Goal: Communication & Community: Answer question/provide support

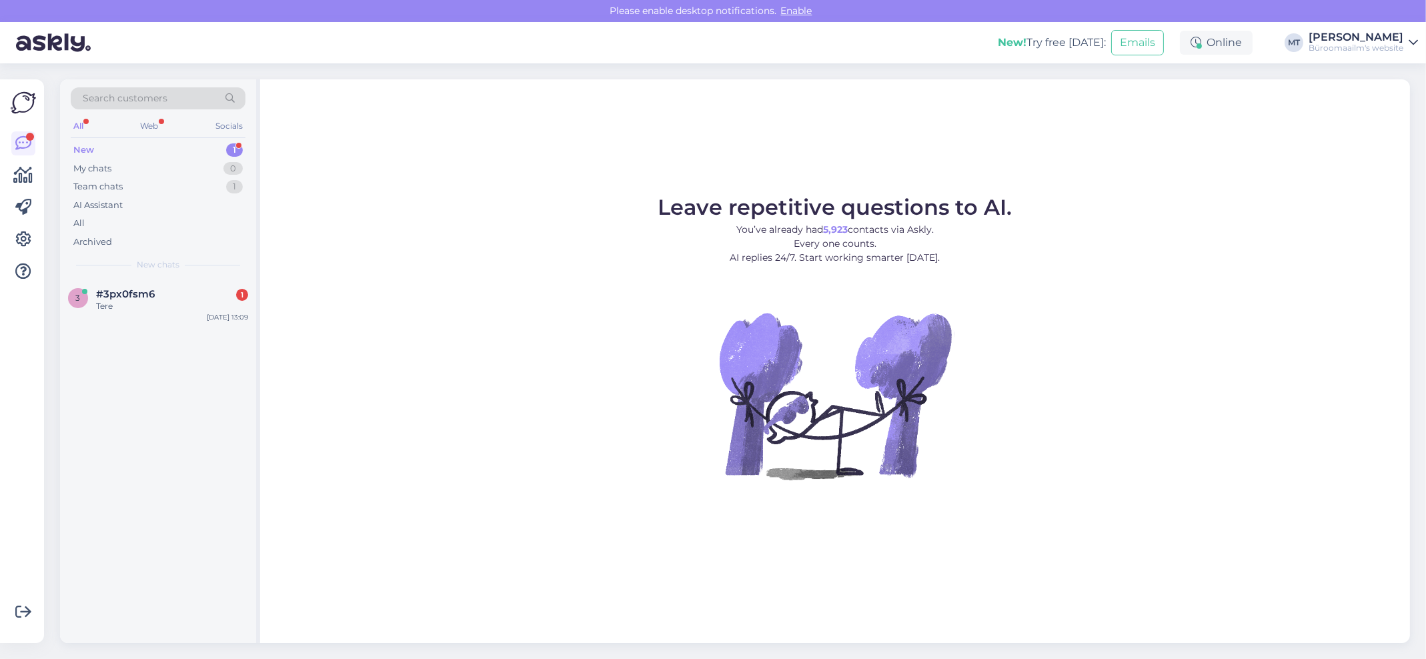
click at [76, 148] on div "New" at bounding box center [83, 149] width 21 height 13
click at [99, 283] on div "3 #3px0fsm6 1 Tere [DATE] 13:09" at bounding box center [158, 303] width 196 height 48
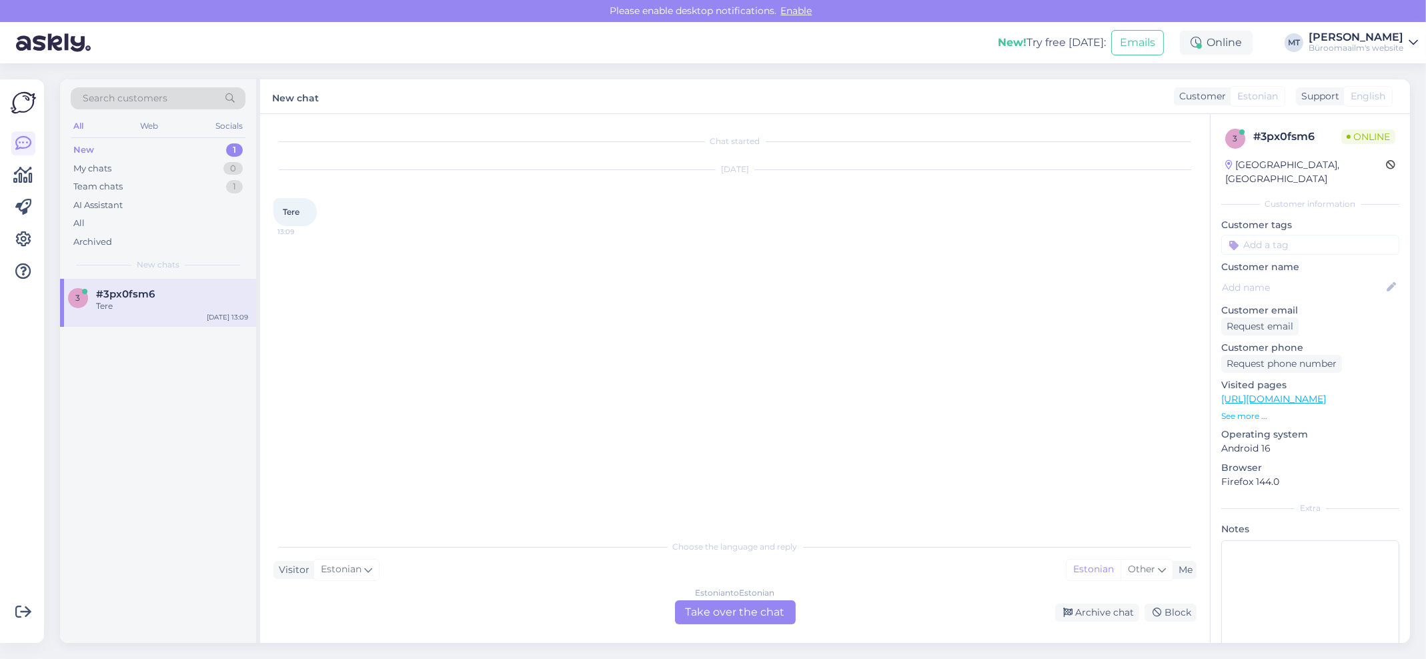
click at [760, 609] on div "Estonian to Estonian Take over the chat" at bounding box center [735, 612] width 121 height 24
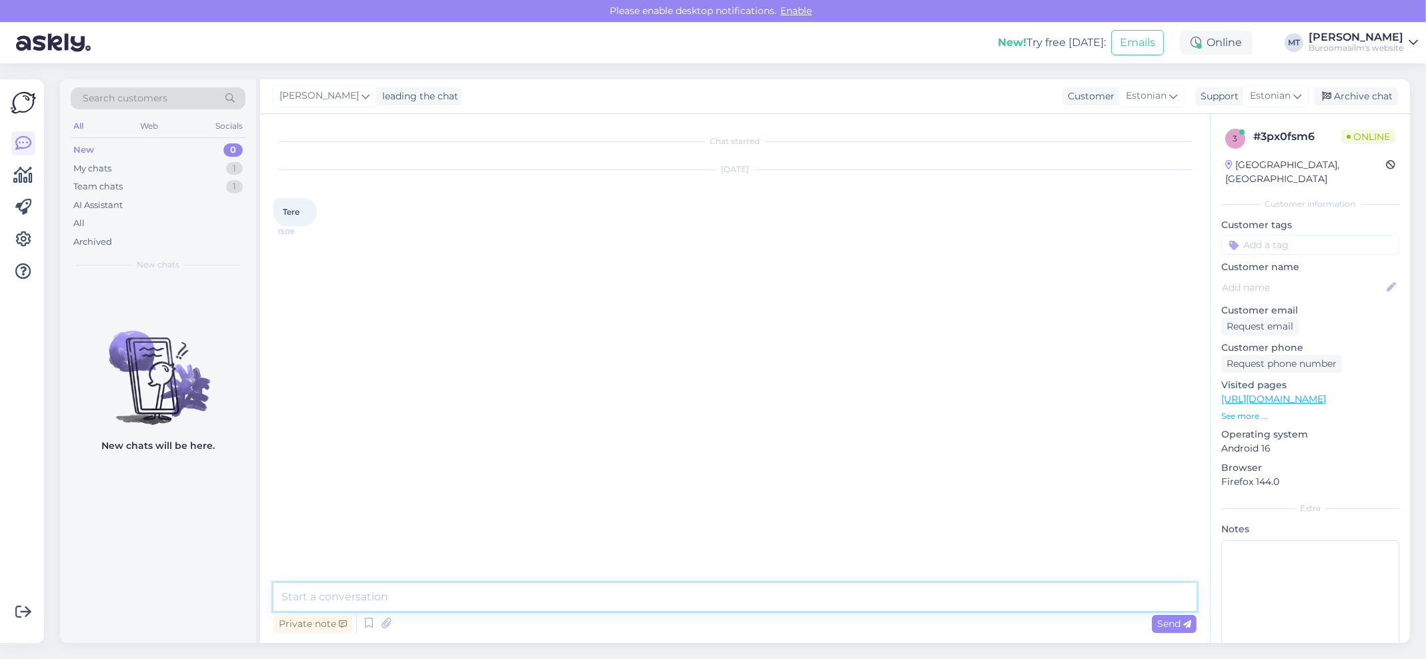
click at [344, 587] on textarea at bounding box center [734, 597] width 923 height 28
type textarea "t"
type textarea "Tere. Kuidas saame abiks olla ?"
click at [25, 176] on icon at bounding box center [23, 175] width 19 height 16
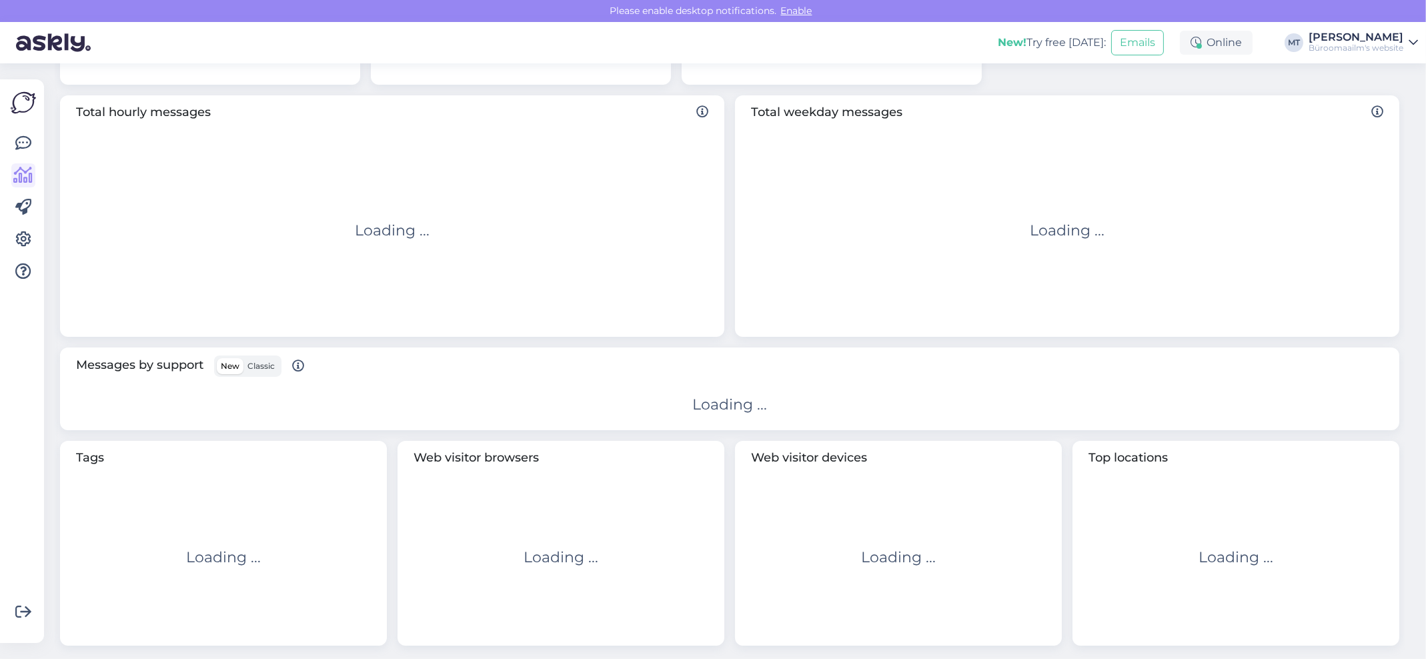
scroll to position [191, 0]
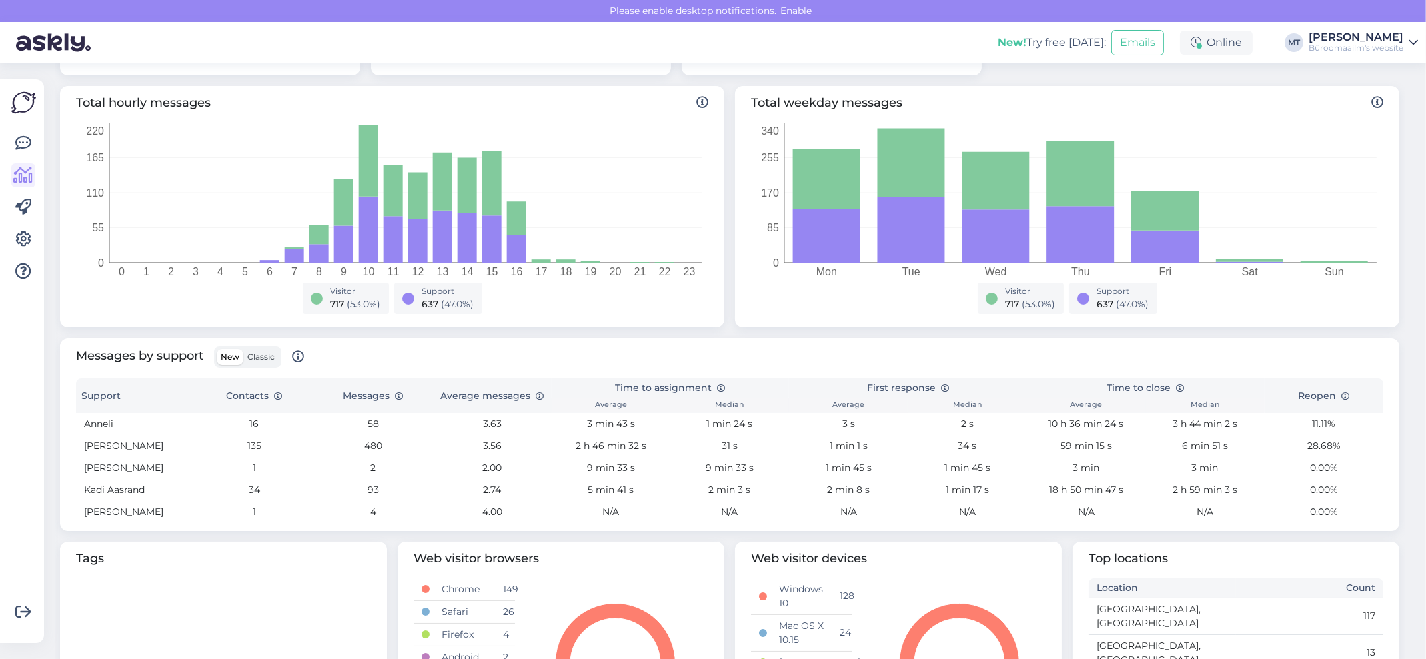
click at [265, 357] on span "Classic" at bounding box center [260, 356] width 27 height 10
click at [243, 349] on input "Classic" at bounding box center [243, 349] width 0 height 0
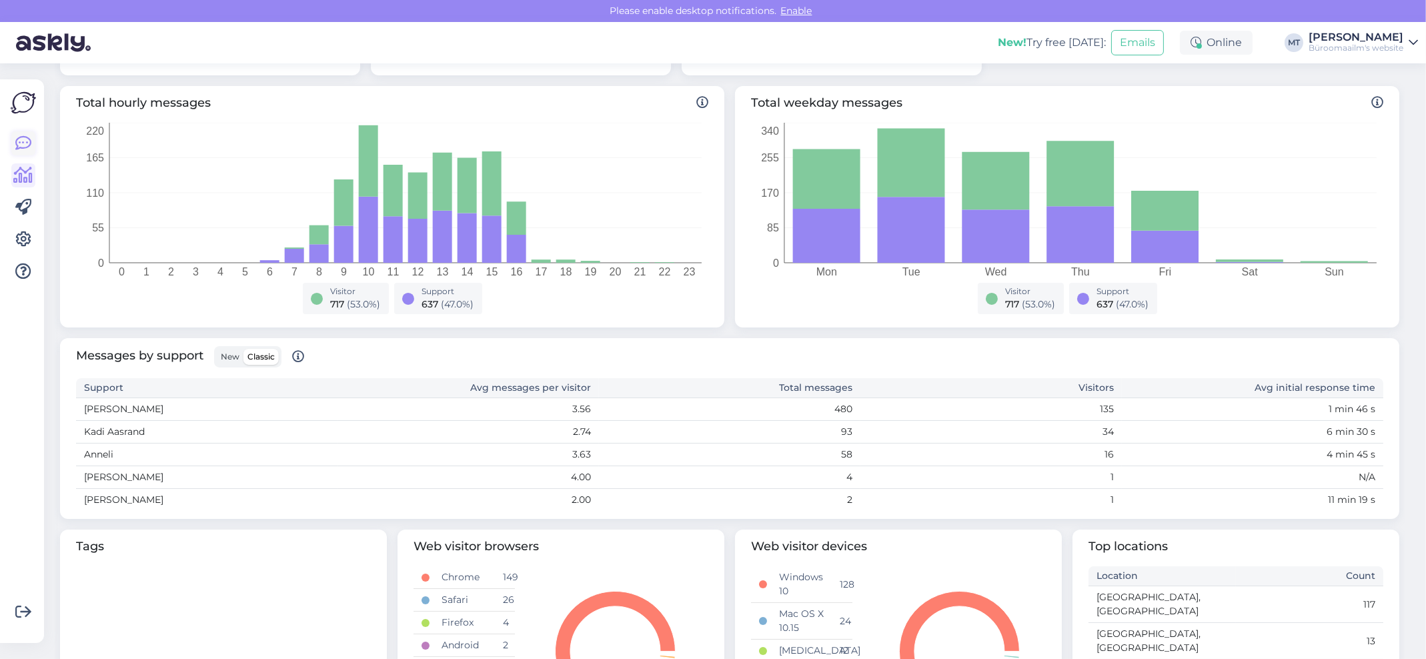
click at [22, 138] on icon at bounding box center [23, 143] width 16 height 16
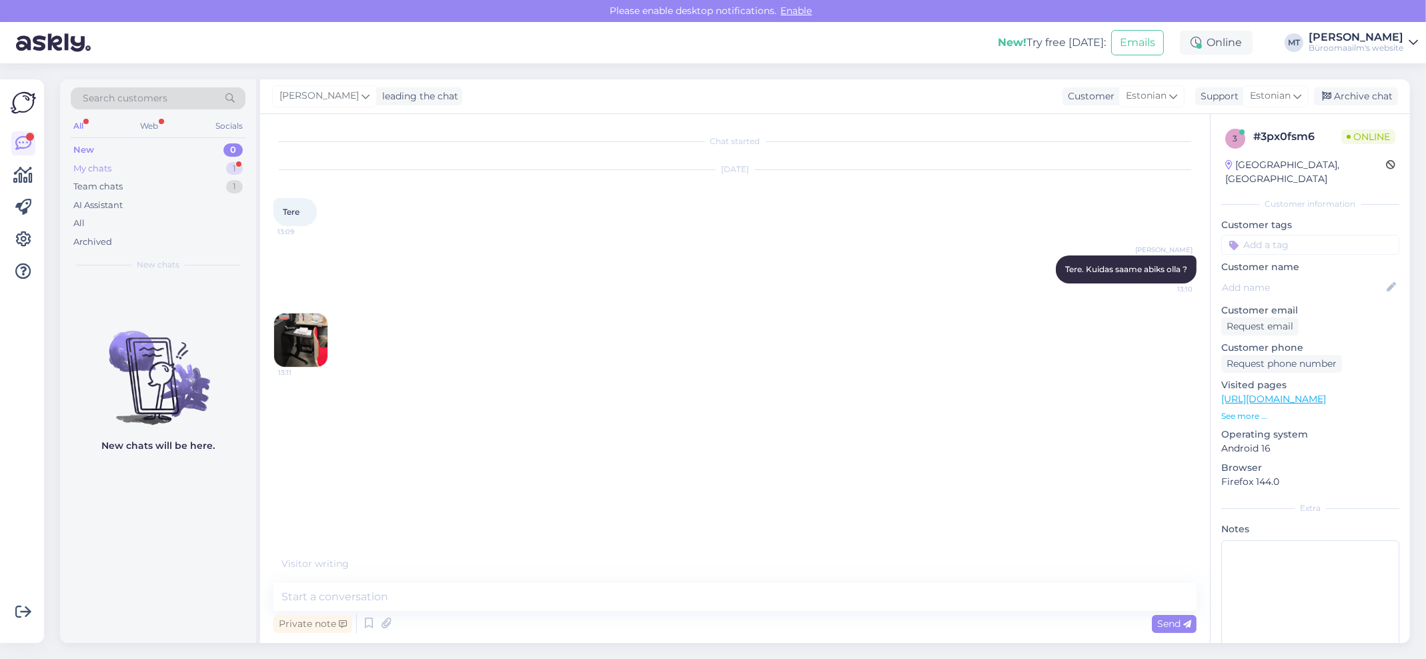
click at [84, 166] on div "My chats" at bounding box center [92, 168] width 38 height 13
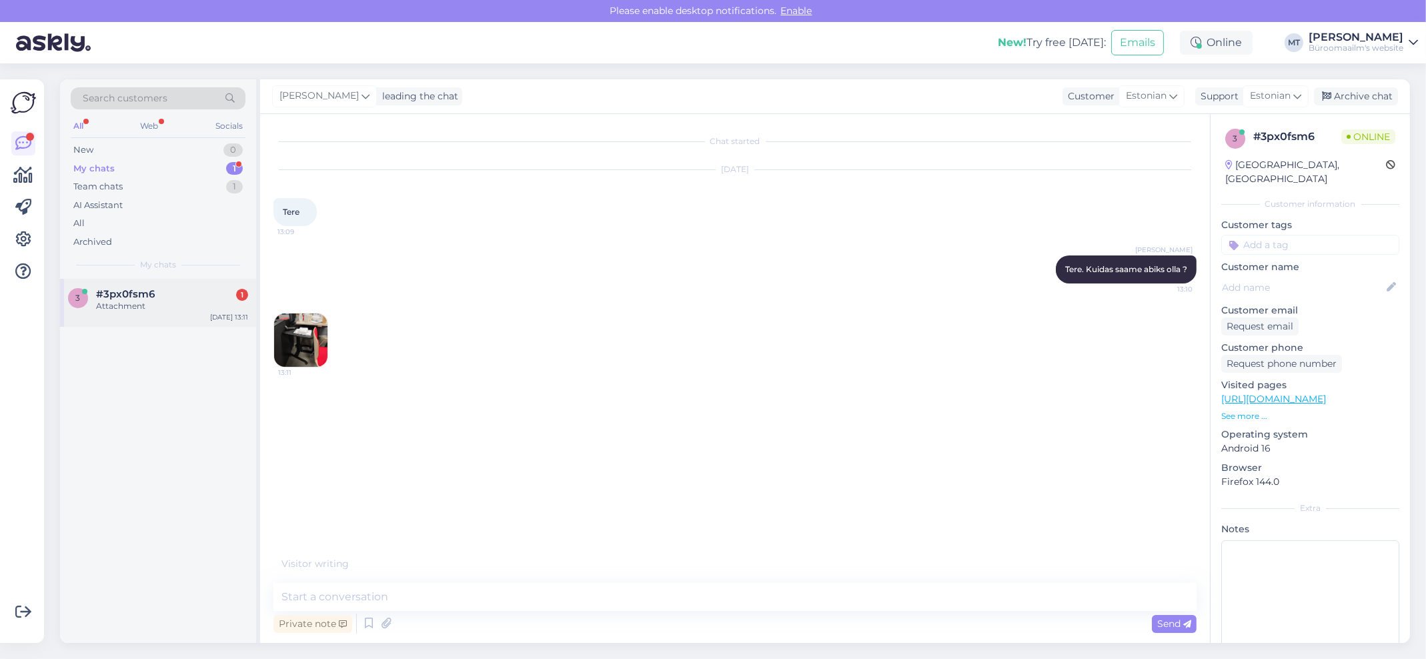
click at [113, 298] on span "#3px0fsm6" at bounding box center [125, 294] width 59 height 12
click at [307, 350] on img at bounding box center [300, 339] width 53 height 53
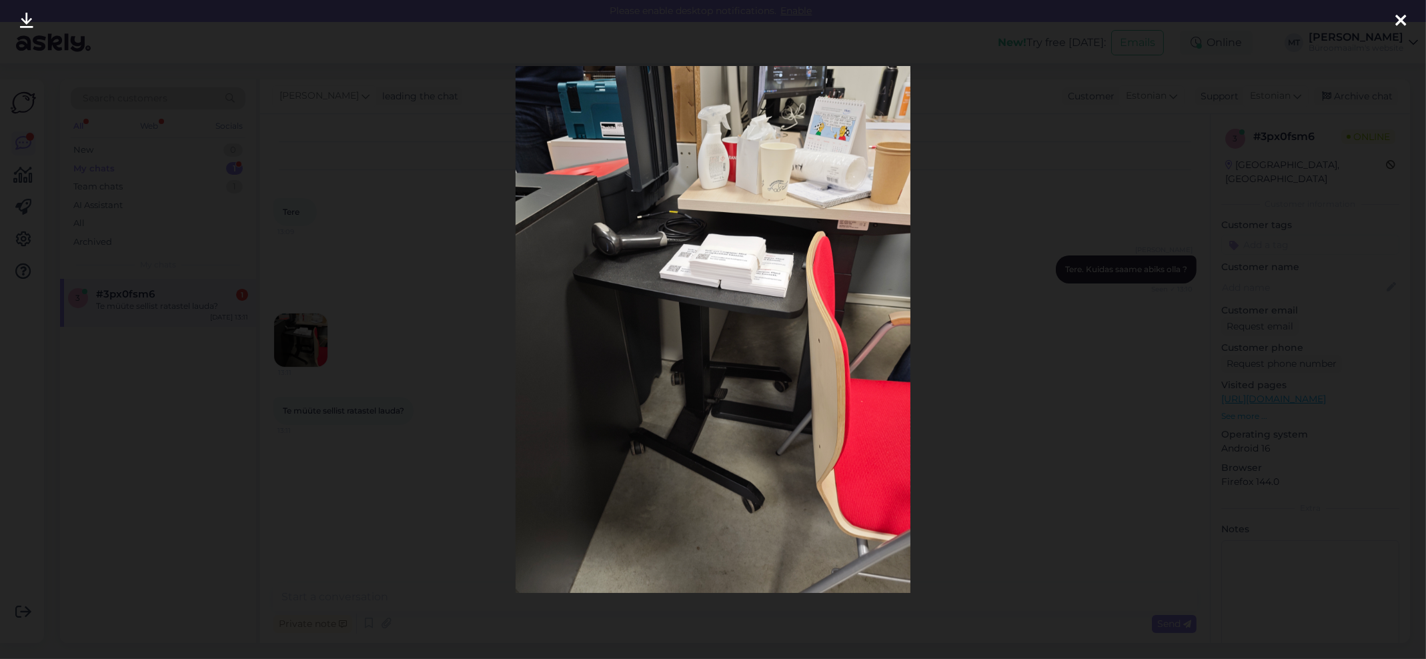
click at [1400, 10] on div at bounding box center [1400, 21] width 27 height 42
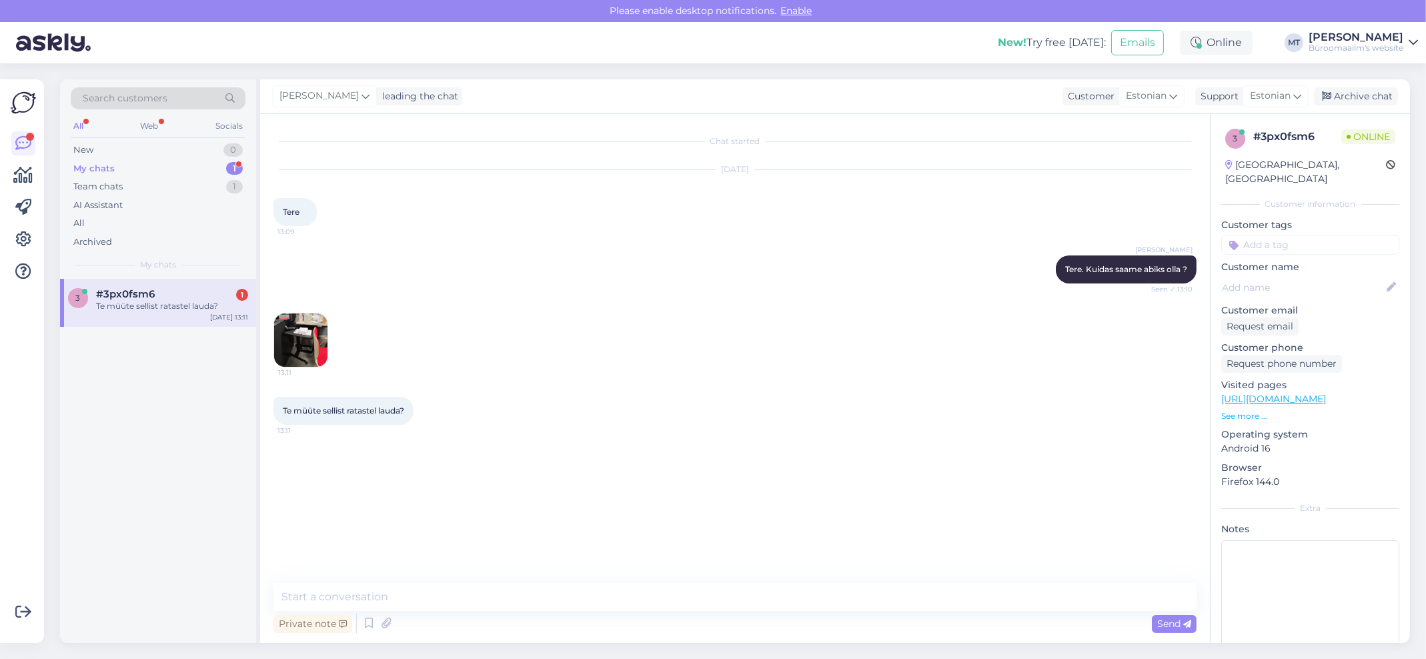
click at [285, 337] on img at bounding box center [300, 339] width 53 height 53
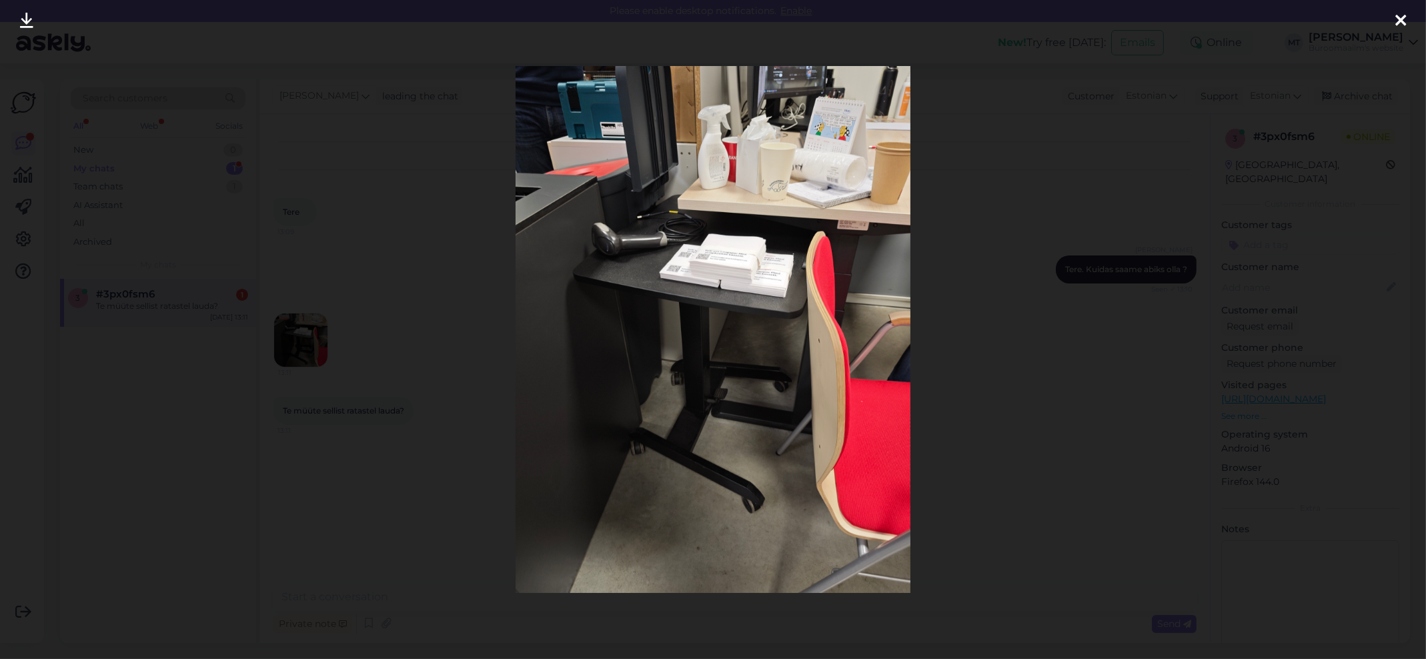
click at [1401, 21] on icon at bounding box center [1400, 21] width 11 height 17
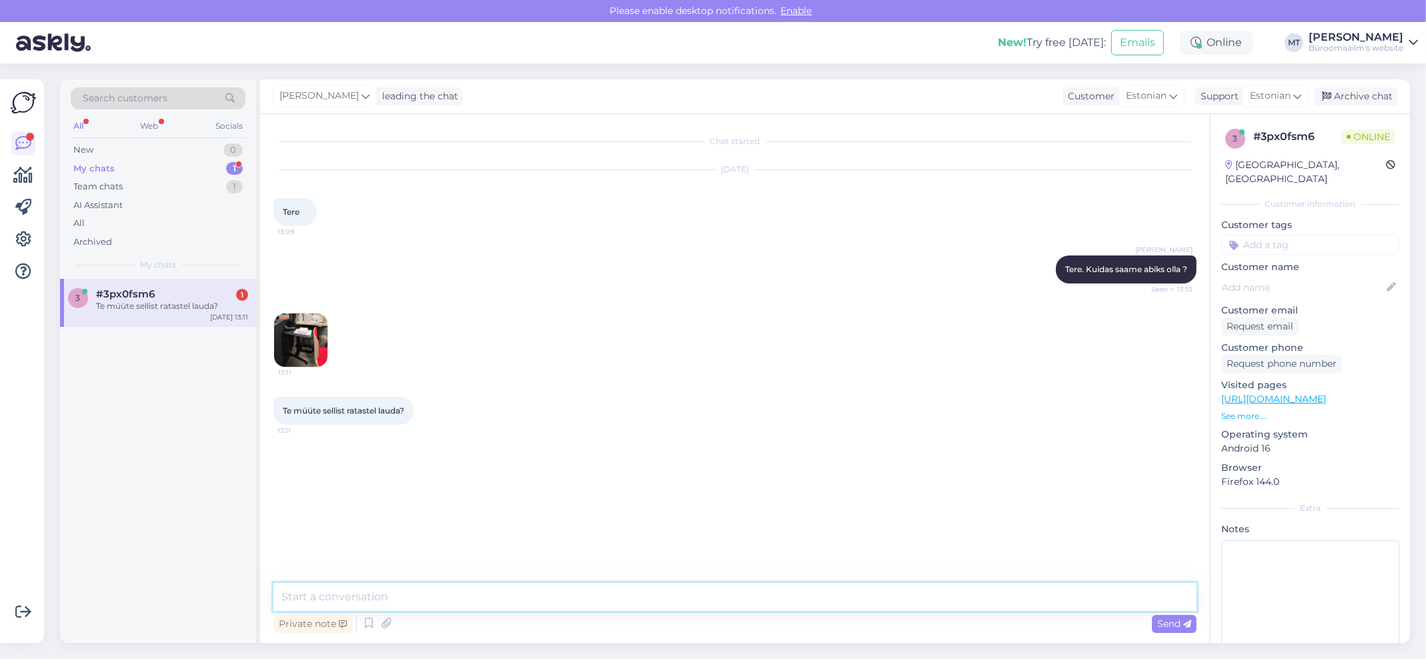
click at [369, 607] on textarea at bounding box center [734, 597] width 923 height 28
drag, startPoint x: 388, startPoint y: 602, endPoint x: 246, endPoint y: 605, distance: 142.1
click at [246, 605] on div "Search customers All Web Socials New 0 My chats 1 Team chats 1 AI Assistant All…" at bounding box center [735, 360] width 1350 height 563
click at [296, 337] on img at bounding box center [300, 339] width 53 height 53
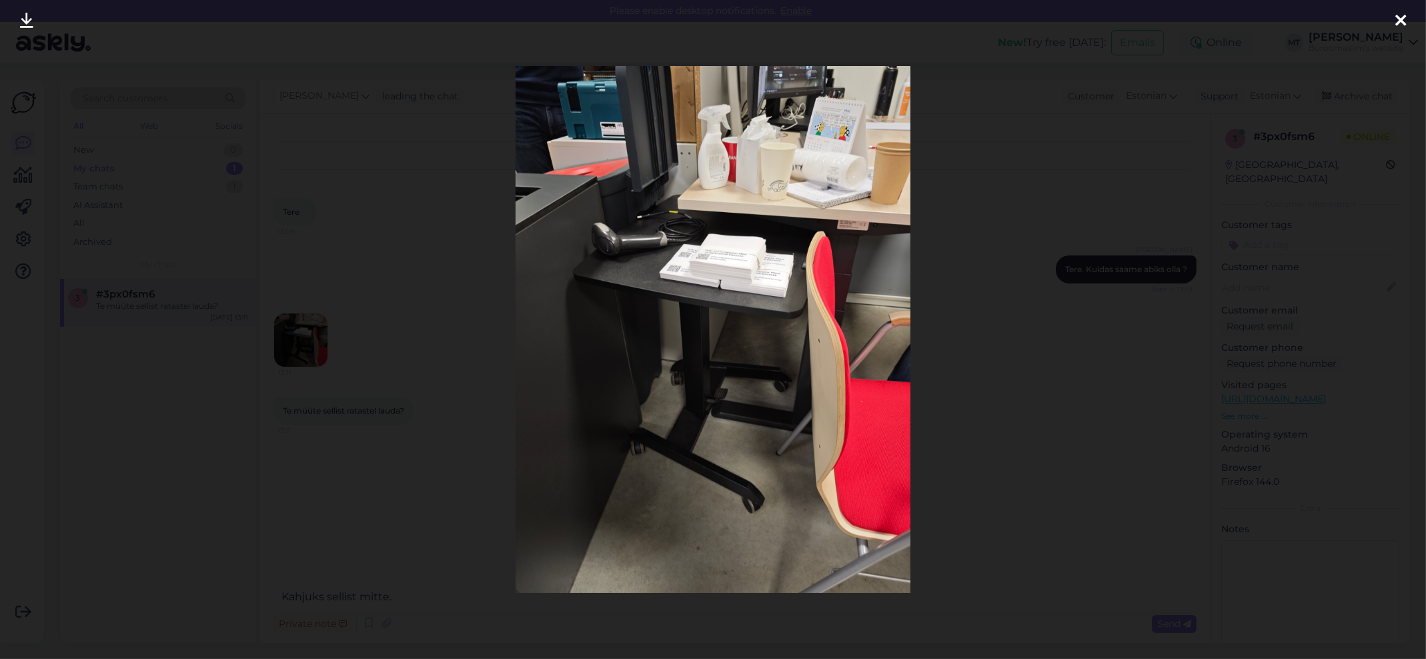
click at [1402, 21] on icon at bounding box center [1400, 21] width 11 height 17
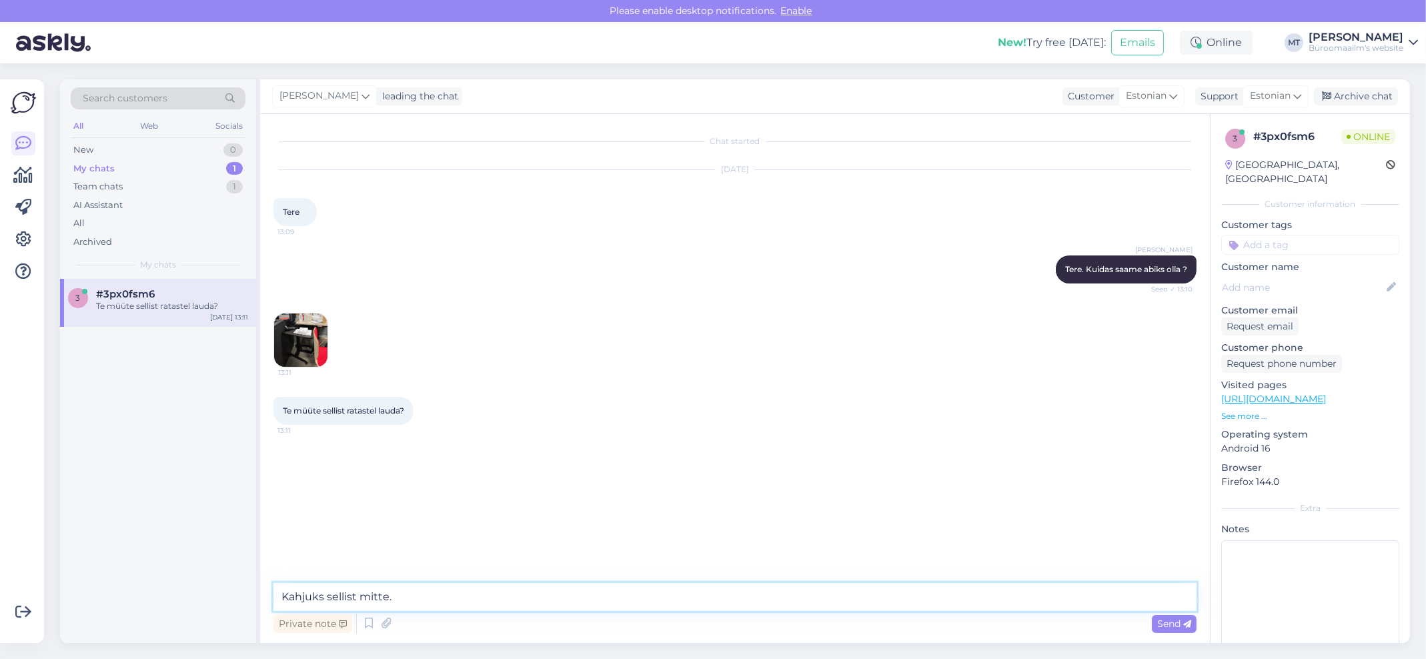
click at [443, 601] on textarea "Kahjuks sellist mitte." at bounding box center [734, 597] width 923 height 28
paste textarea "[URL][DOMAIN_NAME][PERSON_NAME]"
type textarea "Kahjuks sellist mitte. Meil on näiteks sellised [URL][DOMAIN_NAME][PERSON_NAME]"
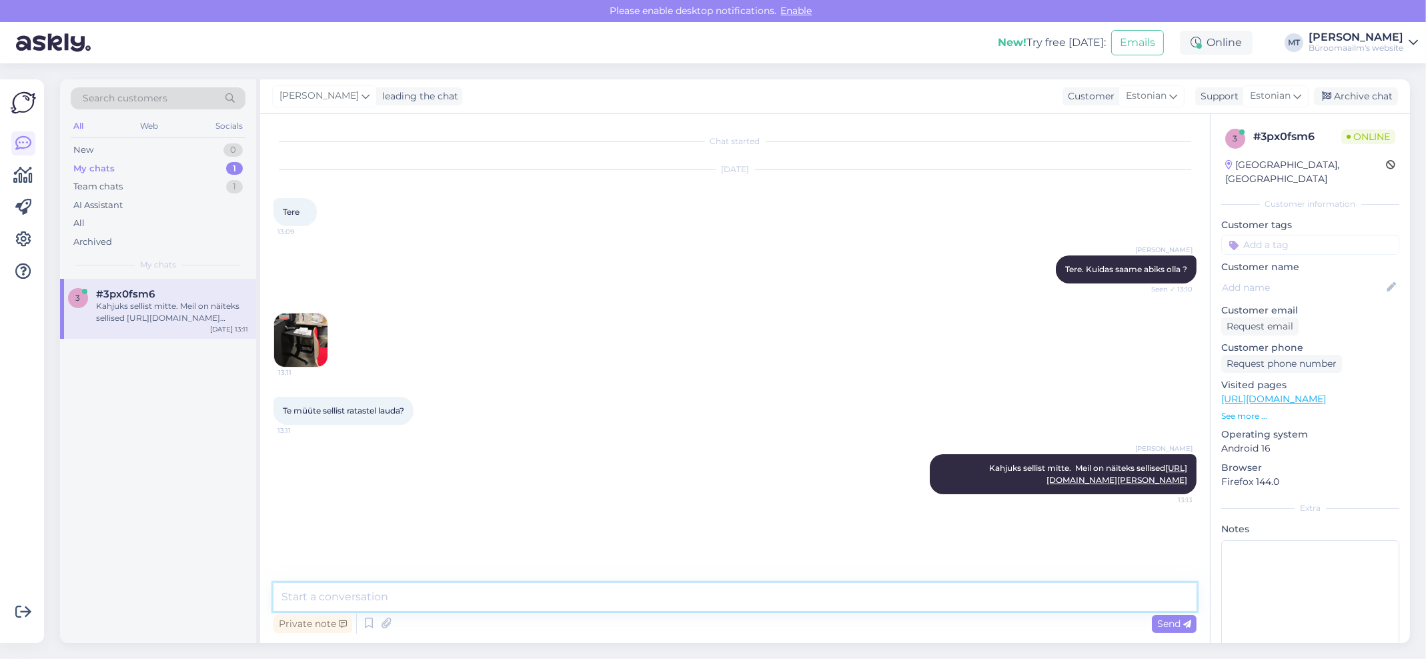
paste textarea "[URL][DOMAIN_NAME][PERSON_NAME]"
type textarea "[URL][DOMAIN_NAME][PERSON_NAME]"
paste textarea "[URL][DOMAIN_NAME]"
type textarea "[URL][DOMAIN_NAME]"
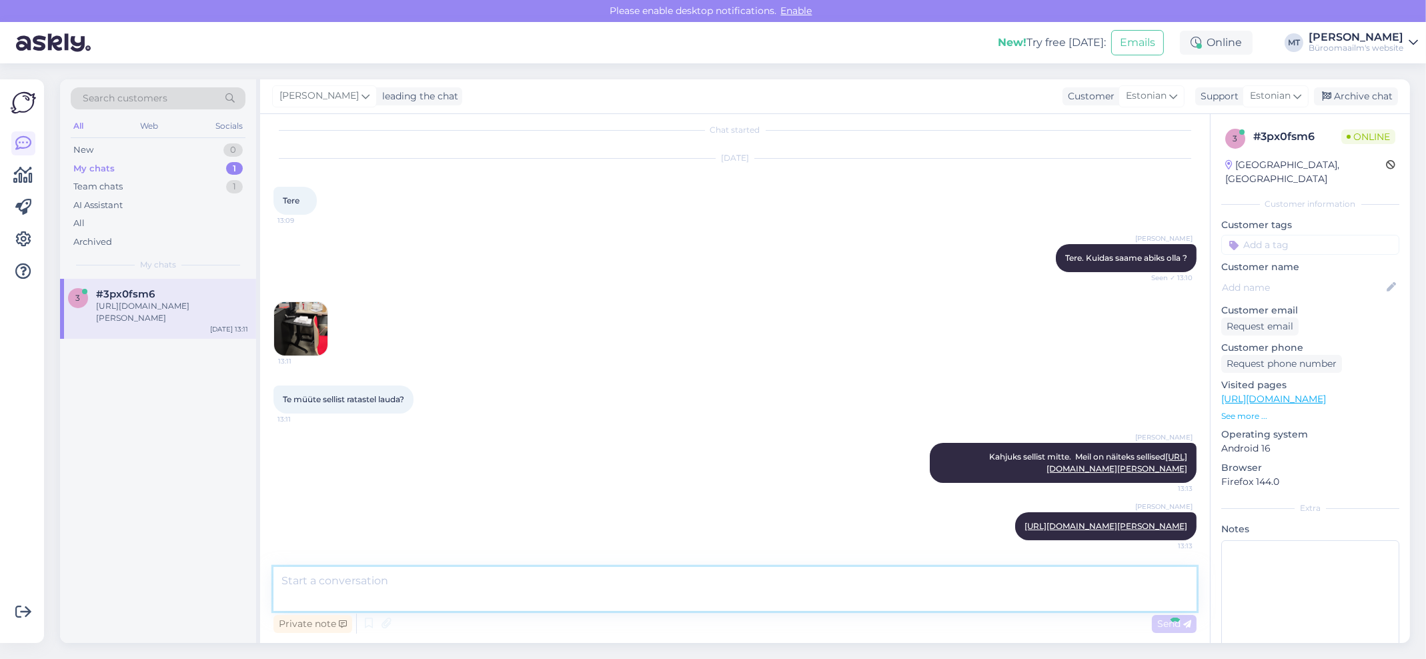
scroll to position [148, 0]
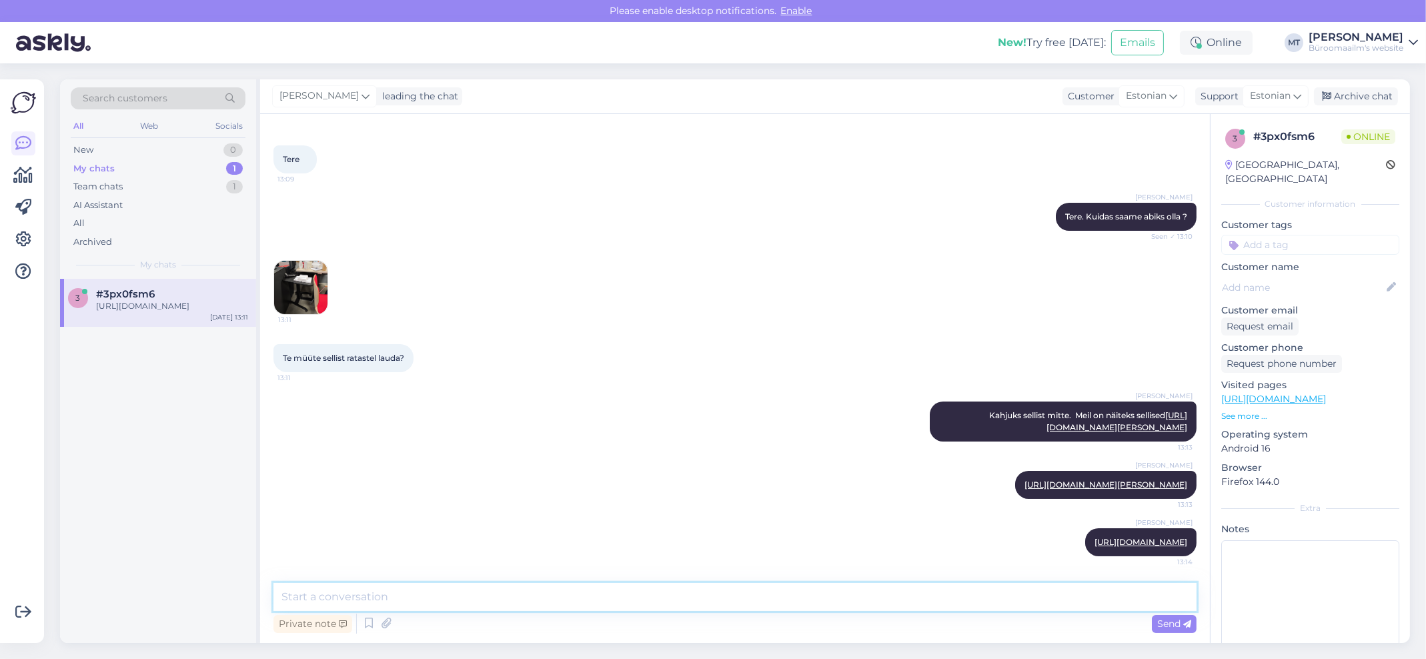
paste textarea "[URL][DOMAIN_NAME]"
type textarea "[URL][DOMAIN_NAME]"
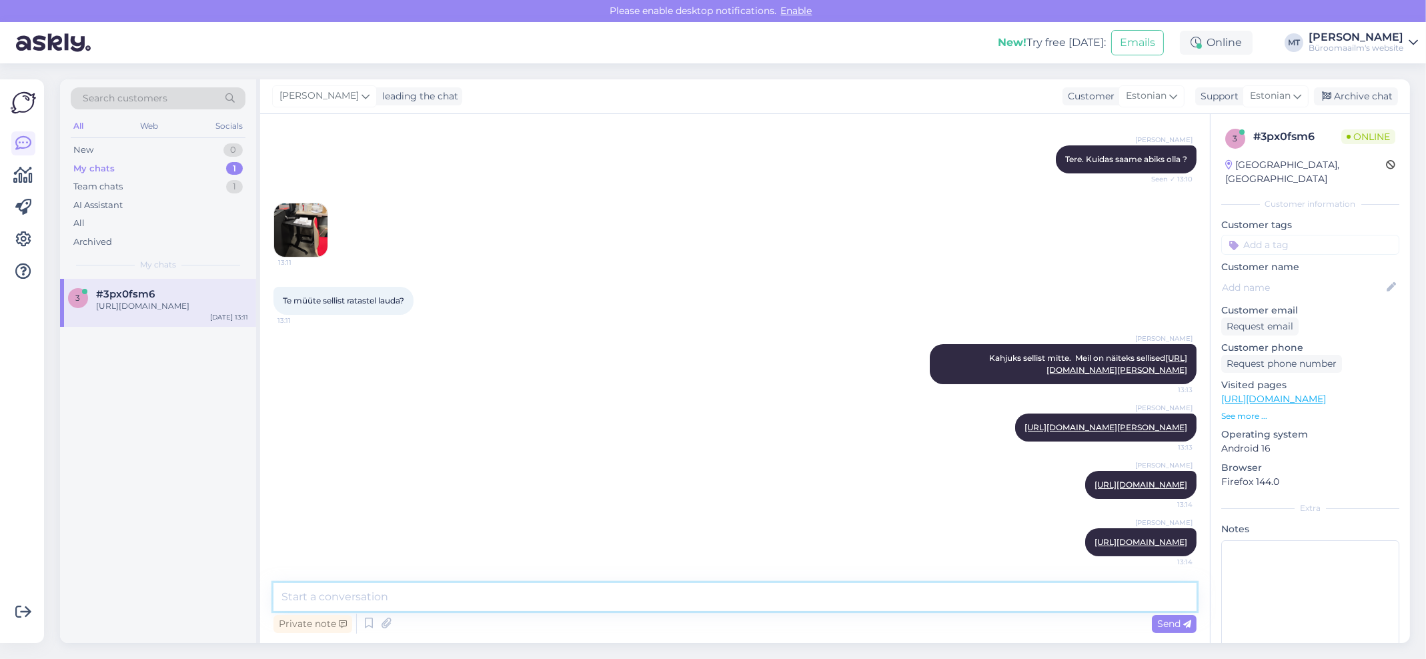
scroll to position [241, 0]
paste textarea "[URL][DOMAIN_NAME]"
type textarea "Meie tartu kaupluses on veel viimane selline laud [URL][DOMAIN_NAME]"
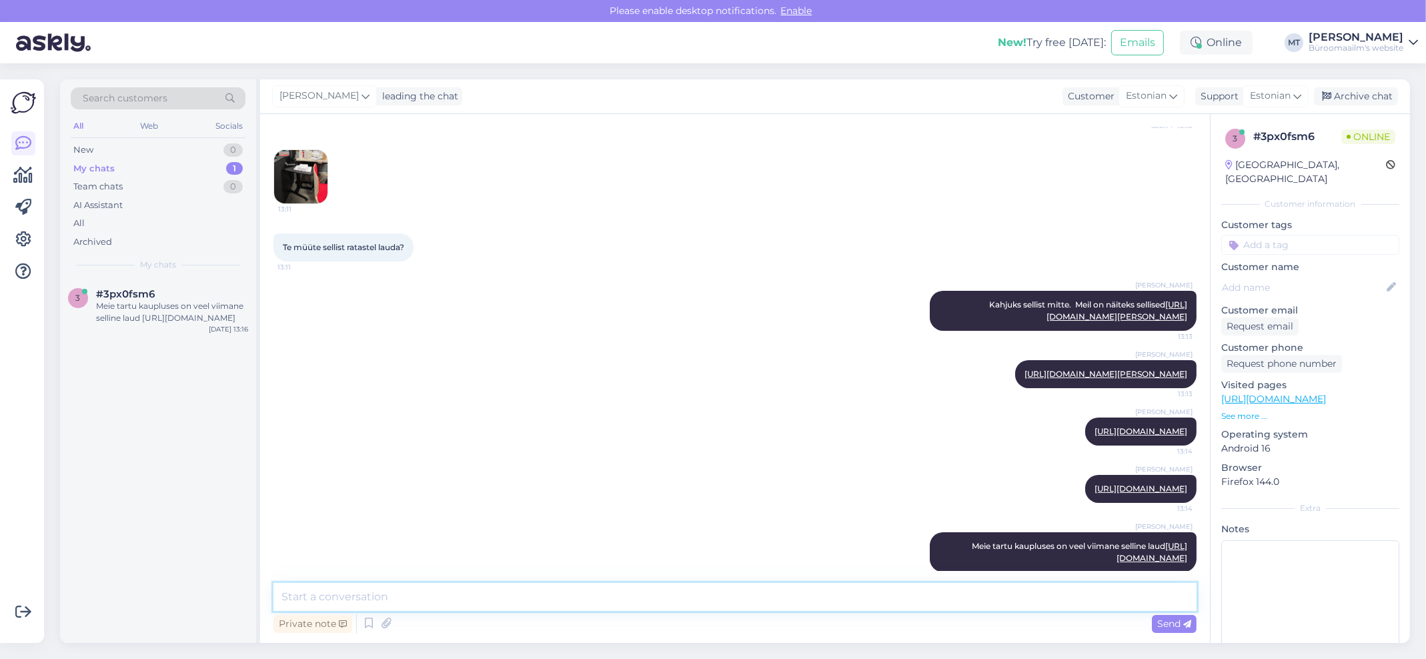
scroll to position [0, 0]
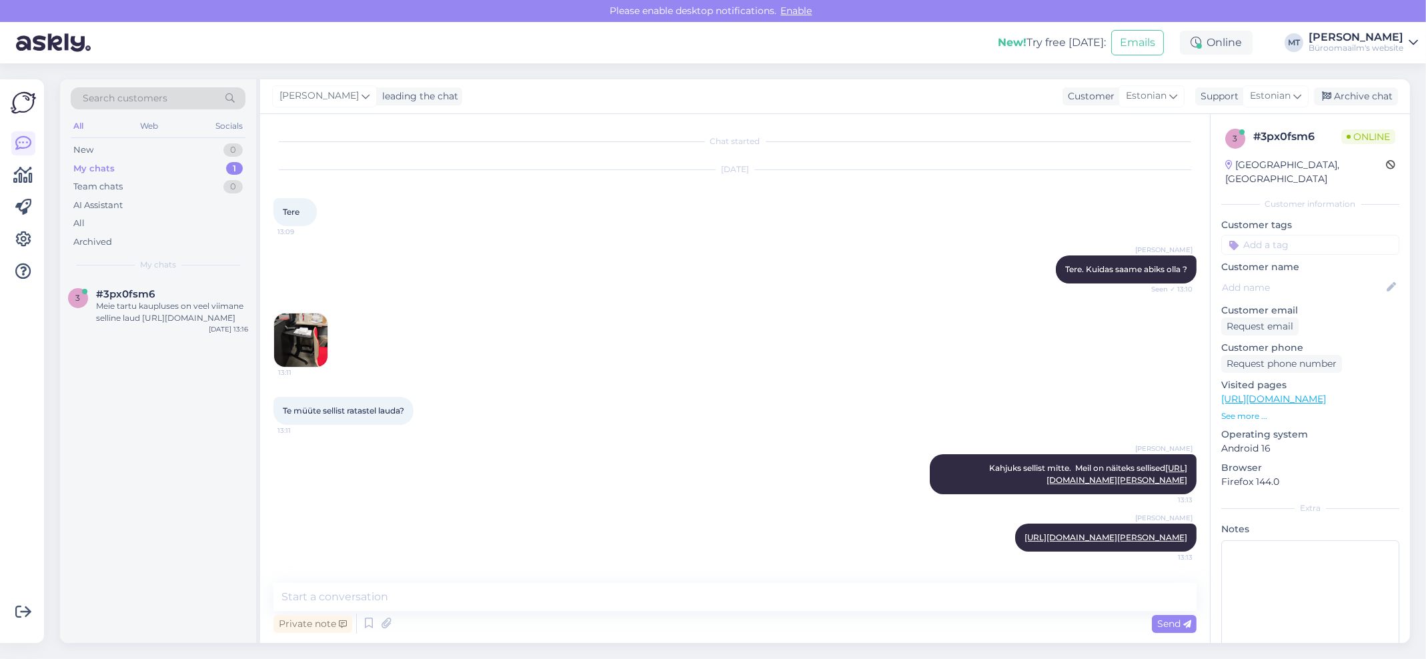
click at [311, 351] on img at bounding box center [300, 339] width 53 height 53
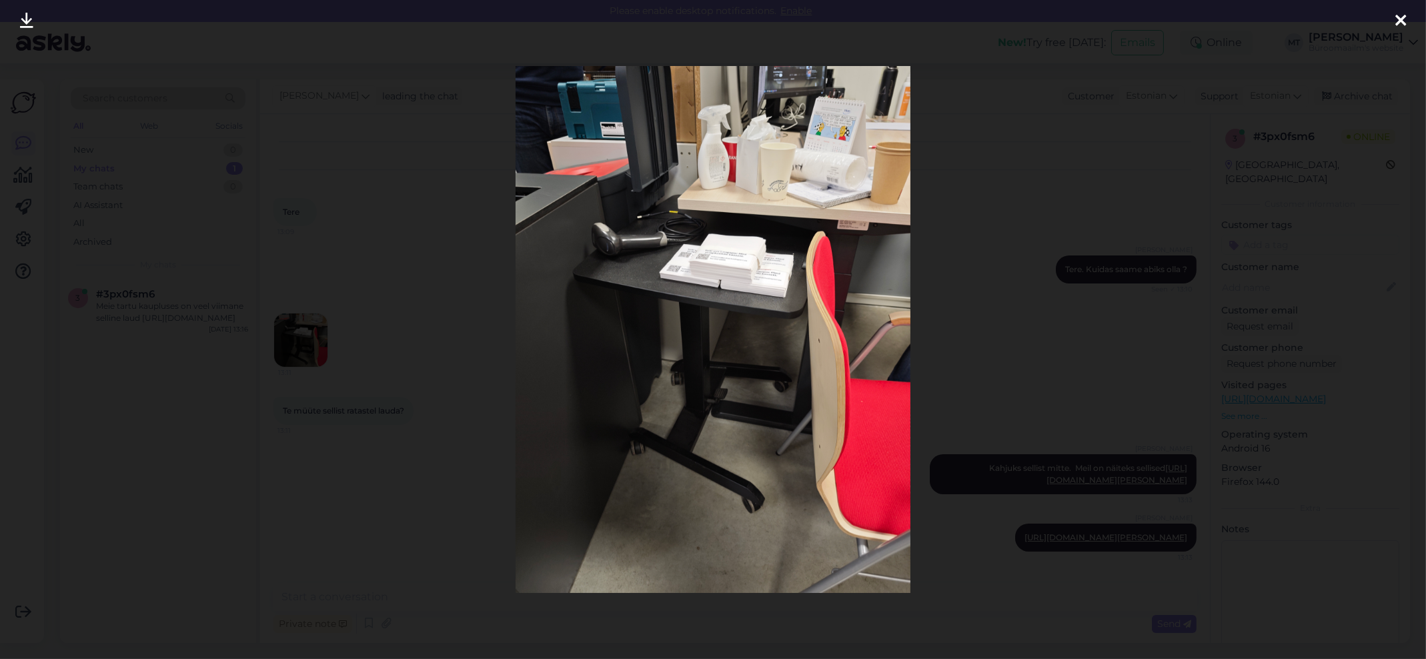
click at [1402, 15] on icon at bounding box center [1400, 21] width 11 height 17
